Goal: Task Accomplishment & Management: Use online tool/utility

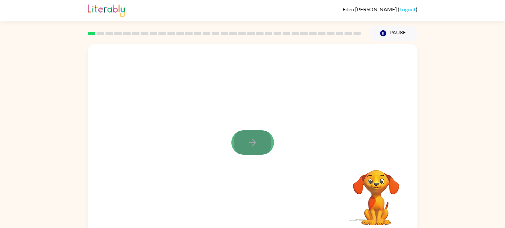
click at [250, 140] on icon "button" at bounding box center [253, 143] width 12 height 12
click at [245, 131] on div at bounding box center [237, 127] width 284 height 24
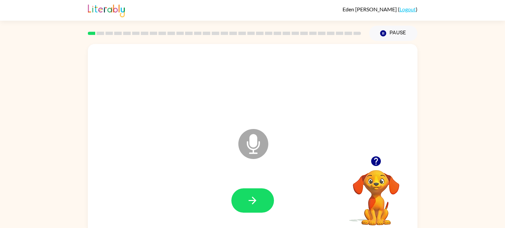
click at [250, 141] on icon "Microphone The Microphone is here when it is your turn to talk" at bounding box center [287, 152] width 100 height 50
click at [254, 199] on icon "button" at bounding box center [253, 200] width 8 height 8
click at [258, 149] on icon at bounding box center [253, 144] width 30 height 30
click at [252, 193] on button "button" at bounding box center [252, 200] width 43 height 24
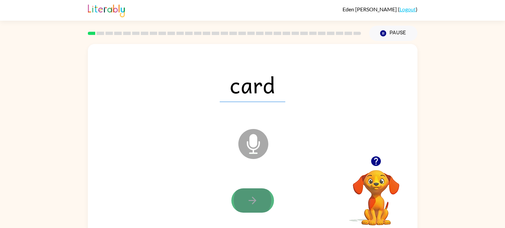
click at [247, 202] on icon "button" at bounding box center [253, 200] width 12 height 12
click at [262, 194] on button "button" at bounding box center [252, 200] width 43 height 24
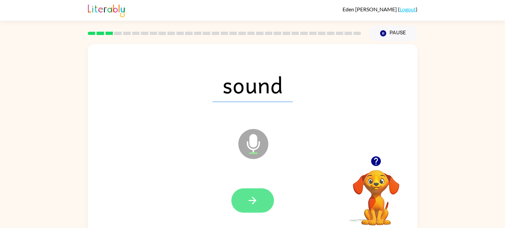
click at [259, 196] on button "button" at bounding box center [252, 200] width 43 height 24
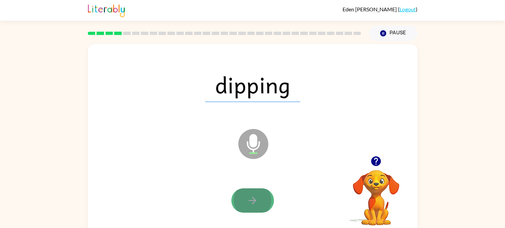
click at [256, 197] on icon "button" at bounding box center [253, 200] width 12 height 12
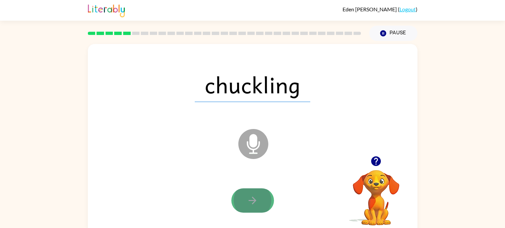
click at [259, 197] on button "button" at bounding box center [252, 200] width 43 height 24
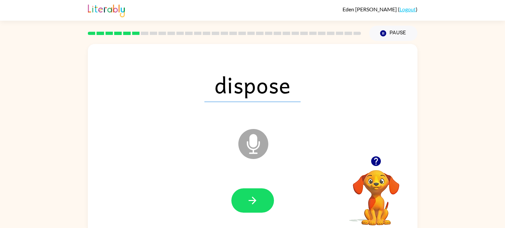
click at [256, 143] on icon "Microphone The Microphone is here when it is your turn to talk" at bounding box center [287, 152] width 100 height 50
click at [256, 190] on button "button" at bounding box center [252, 200] width 43 height 24
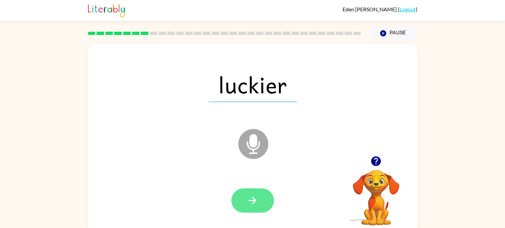
click at [256, 191] on button "button" at bounding box center [252, 200] width 43 height 24
click at [255, 191] on button "button" at bounding box center [252, 200] width 43 height 24
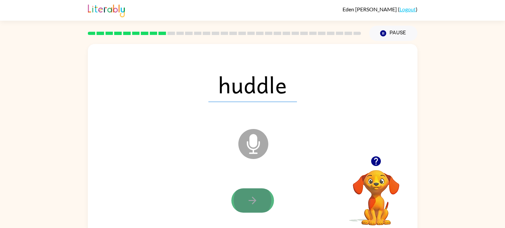
click at [267, 193] on button "button" at bounding box center [252, 200] width 43 height 24
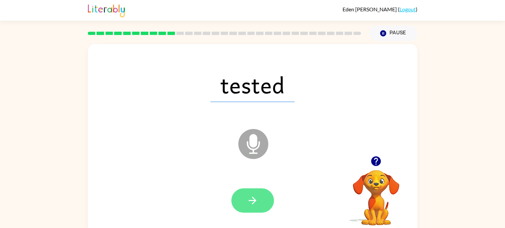
click at [250, 201] on icon "button" at bounding box center [253, 200] width 12 height 12
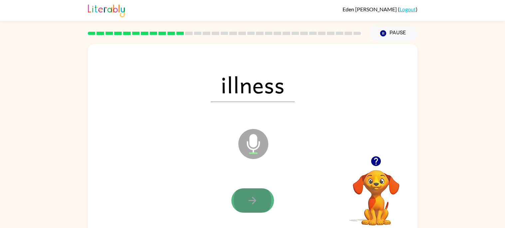
click at [263, 192] on button "button" at bounding box center [252, 200] width 43 height 24
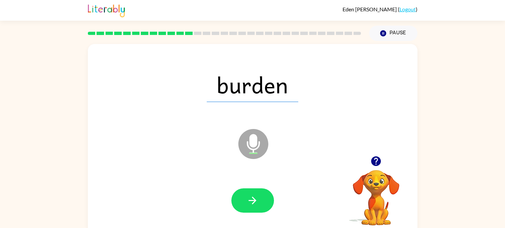
click at [268, 189] on div at bounding box center [252, 200] width 43 height 24
click at [263, 196] on button "button" at bounding box center [252, 200] width 43 height 24
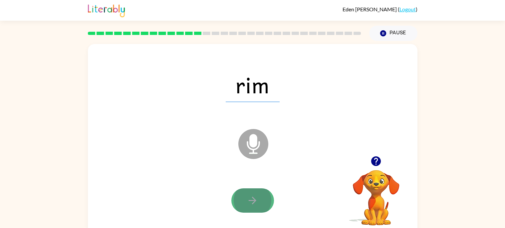
click at [256, 197] on icon "button" at bounding box center [253, 200] width 12 height 12
click at [268, 194] on button "button" at bounding box center [252, 200] width 43 height 24
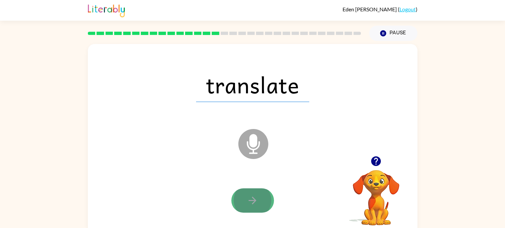
click at [260, 197] on button "button" at bounding box center [252, 200] width 43 height 24
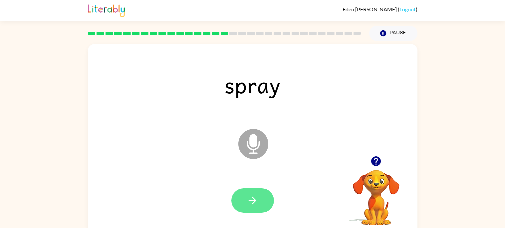
click at [263, 191] on button "button" at bounding box center [252, 200] width 43 height 24
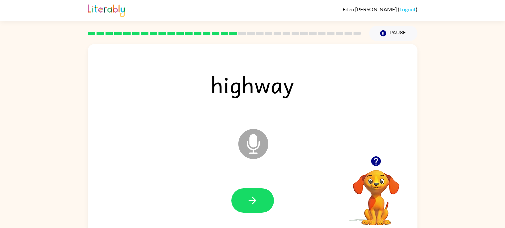
click at [246, 150] on icon at bounding box center [253, 144] width 30 height 30
click at [257, 196] on icon "button" at bounding box center [253, 200] width 12 height 12
click at [253, 148] on icon at bounding box center [253, 144] width 30 height 30
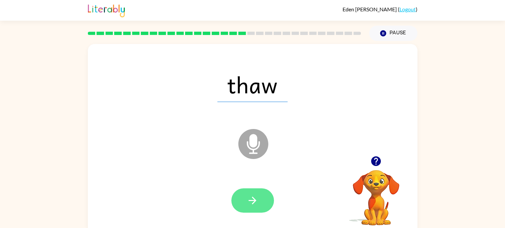
click at [245, 190] on button "button" at bounding box center [252, 200] width 43 height 24
click at [262, 191] on button "button" at bounding box center [252, 200] width 43 height 24
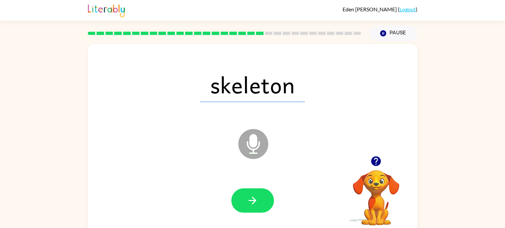
click at [262, 191] on button "button" at bounding box center [252, 200] width 43 height 24
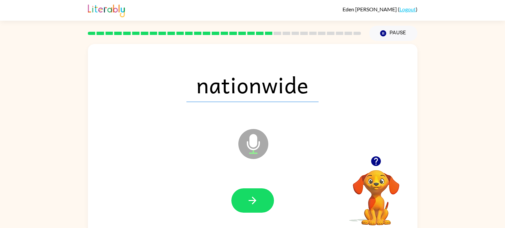
scroll to position [4, 0]
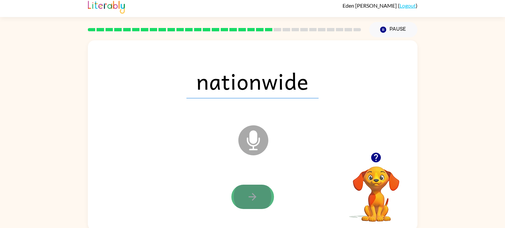
click at [263, 189] on button "button" at bounding box center [252, 196] width 43 height 24
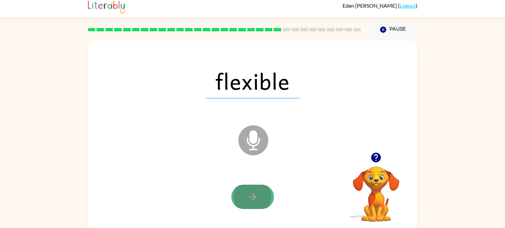
click at [255, 200] on icon "button" at bounding box center [253, 197] width 12 height 12
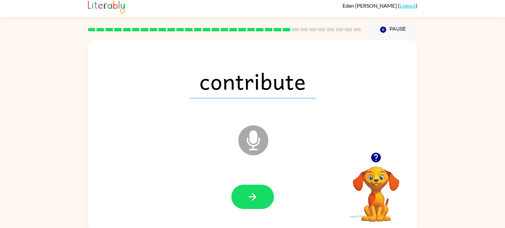
click at [255, 200] on icon "button" at bounding box center [253, 197] width 12 height 12
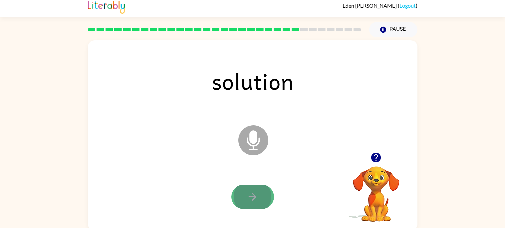
click at [241, 199] on button "button" at bounding box center [252, 196] width 43 height 24
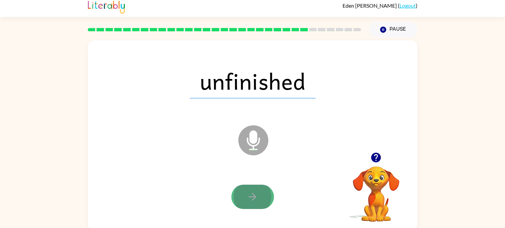
click at [257, 188] on button "button" at bounding box center [252, 196] width 43 height 24
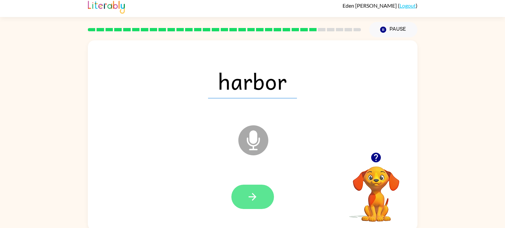
click at [249, 188] on button "button" at bounding box center [252, 196] width 43 height 24
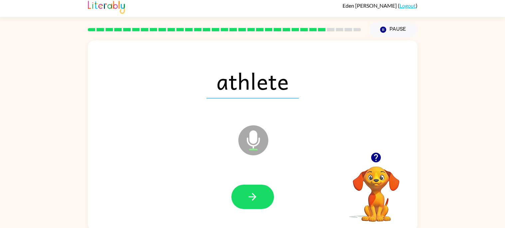
click at [249, 188] on button "button" at bounding box center [252, 196] width 43 height 24
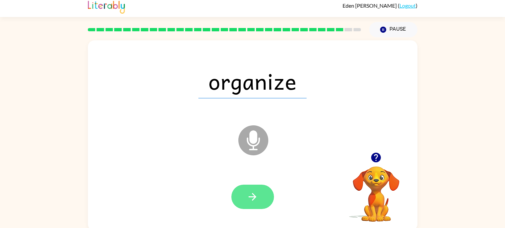
click at [260, 187] on button "button" at bounding box center [252, 196] width 43 height 24
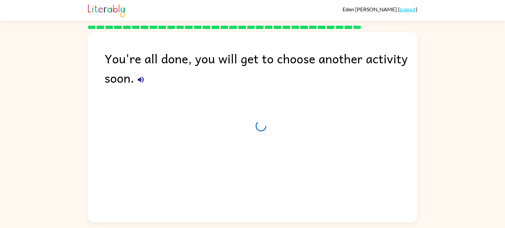
scroll to position [0, 0]
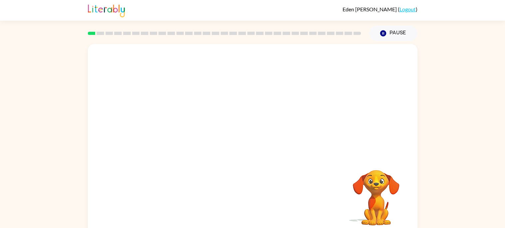
click at [261, 64] on video "Your browser must support playing .mp4 files to use Literably. Please try using…" at bounding box center [253, 100] width 330 height 112
click at [209, 67] on video "Your browser must support playing .mp4 files to use Literably. Please try using…" at bounding box center [253, 100] width 330 height 112
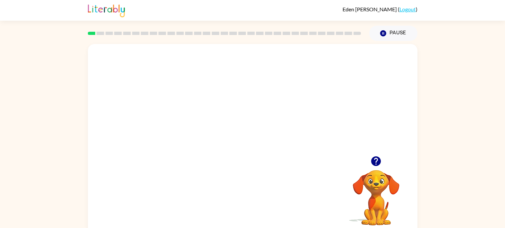
click at [209, 67] on video "Your browser must support playing .mp4 files to use Literably. Please try using…" at bounding box center [253, 100] width 330 height 112
click at [252, 145] on div at bounding box center [252, 142] width 43 height 24
click at [252, 145] on icon "button" at bounding box center [253, 143] width 12 height 12
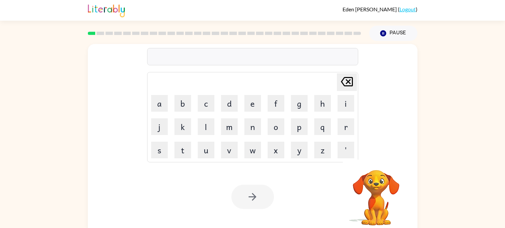
click at [281, 52] on div at bounding box center [252, 56] width 211 height 17
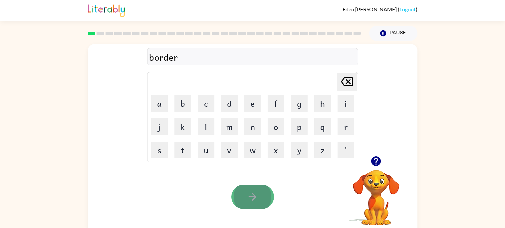
click at [255, 204] on button "button" at bounding box center [252, 196] width 43 height 24
click at [241, 197] on button "button" at bounding box center [252, 196] width 43 height 24
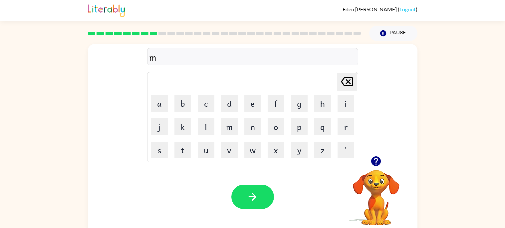
click at [375, 163] on icon "button" at bounding box center [376, 161] width 10 height 10
click at [248, 57] on div "m" at bounding box center [252, 57] width 207 height 14
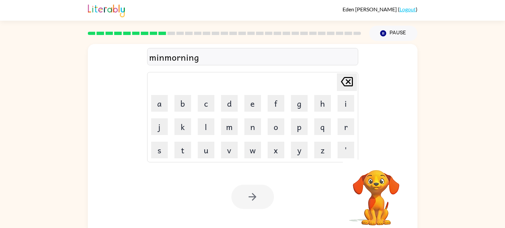
click at [240, 60] on div "minmorning" at bounding box center [252, 57] width 207 height 14
click at [239, 50] on div "minmorning" at bounding box center [252, 56] width 211 height 17
click at [256, 200] on icon "button" at bounding box center [253, 197] width 12 height 12
click at [228, 55] on div "road" at bounding box center [252, 57] width 207 height 14
click at [188, 58] on div "road" at bounding box center [252, 57] width 207 height 14
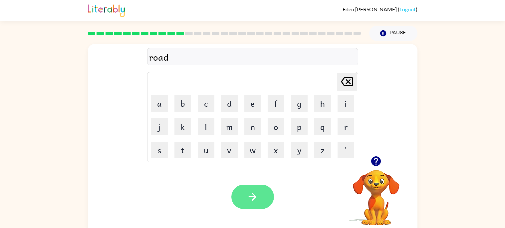
click at [262, 190] on button "button" at bounding box center [252, 196] width 43 height 24
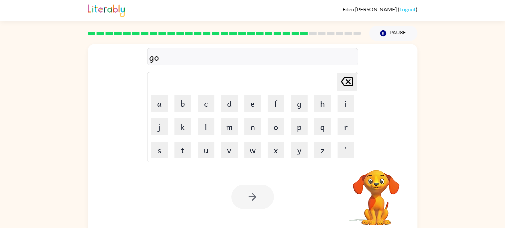
scroll to position [6, 0]
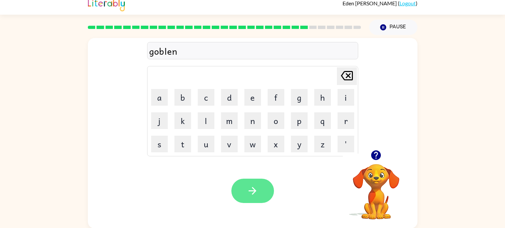
click at [253, 186] on icon "button" at bounding box center [253, 191] width 12 height 12
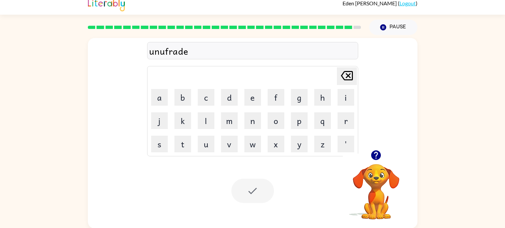
scroll to position [0, 0]
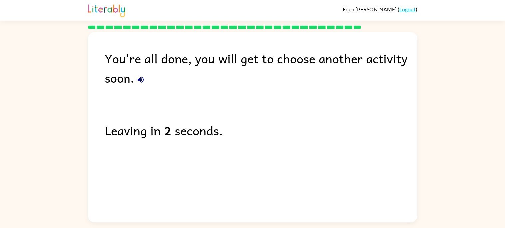
click at [139, 79] on icon "button" at bounding box center [141, 80] width 6 height 6
